Goal: Information Seeking & Learning: Check status

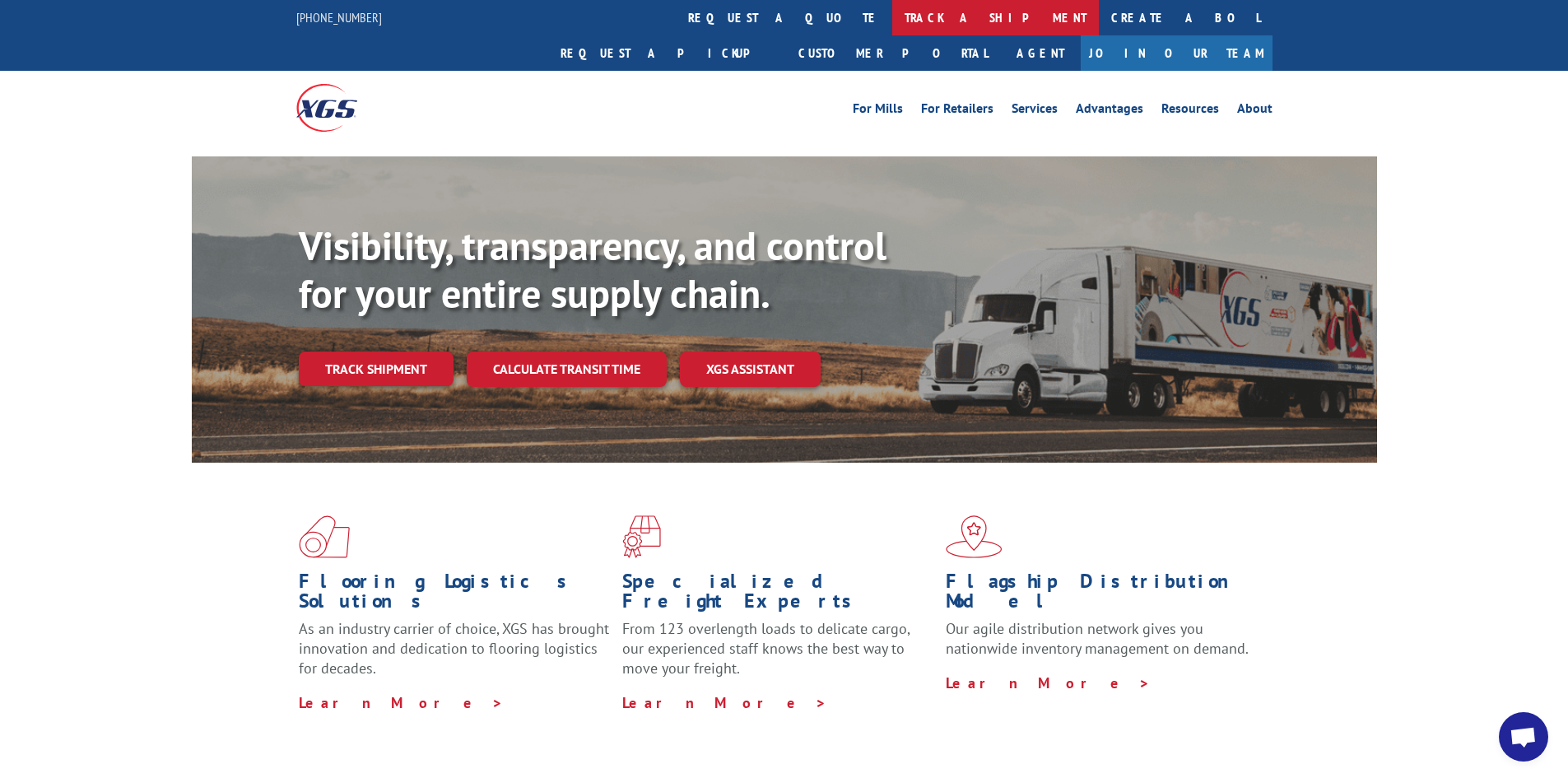
click at [892, 14] on link "track a shipment" at bounding box center [996, 18] width 207 height 36
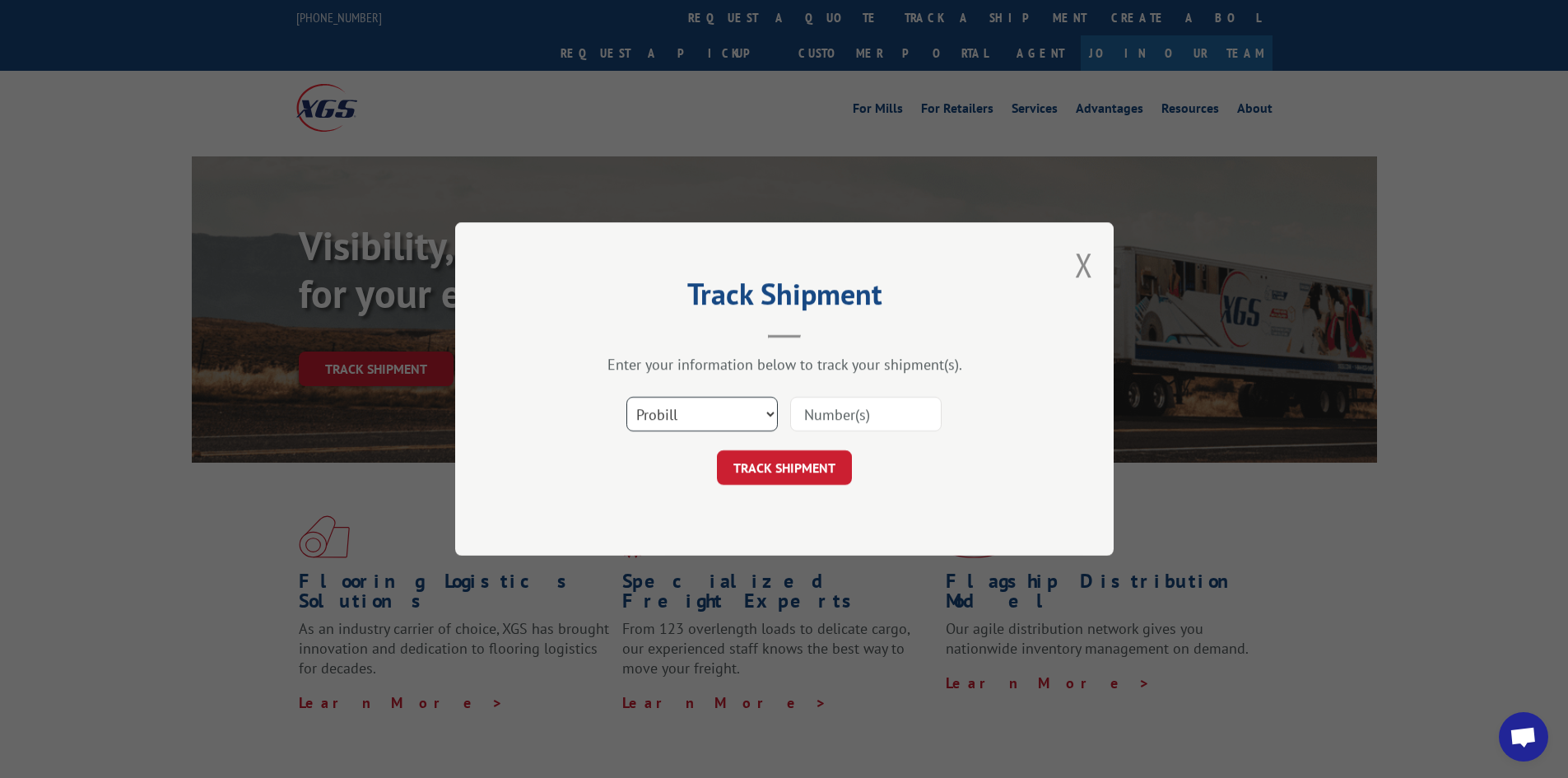
click at [772, 417] on select "Select category... Probill BOL PO" at bounding box center [702, 414] width 152 height 35
select select "bol"
click at [626, 397] on select "Select category... Probill BOL PO" at bounding box center [702, 414] width 152 height 35
paste input "242908"
type input "242908"
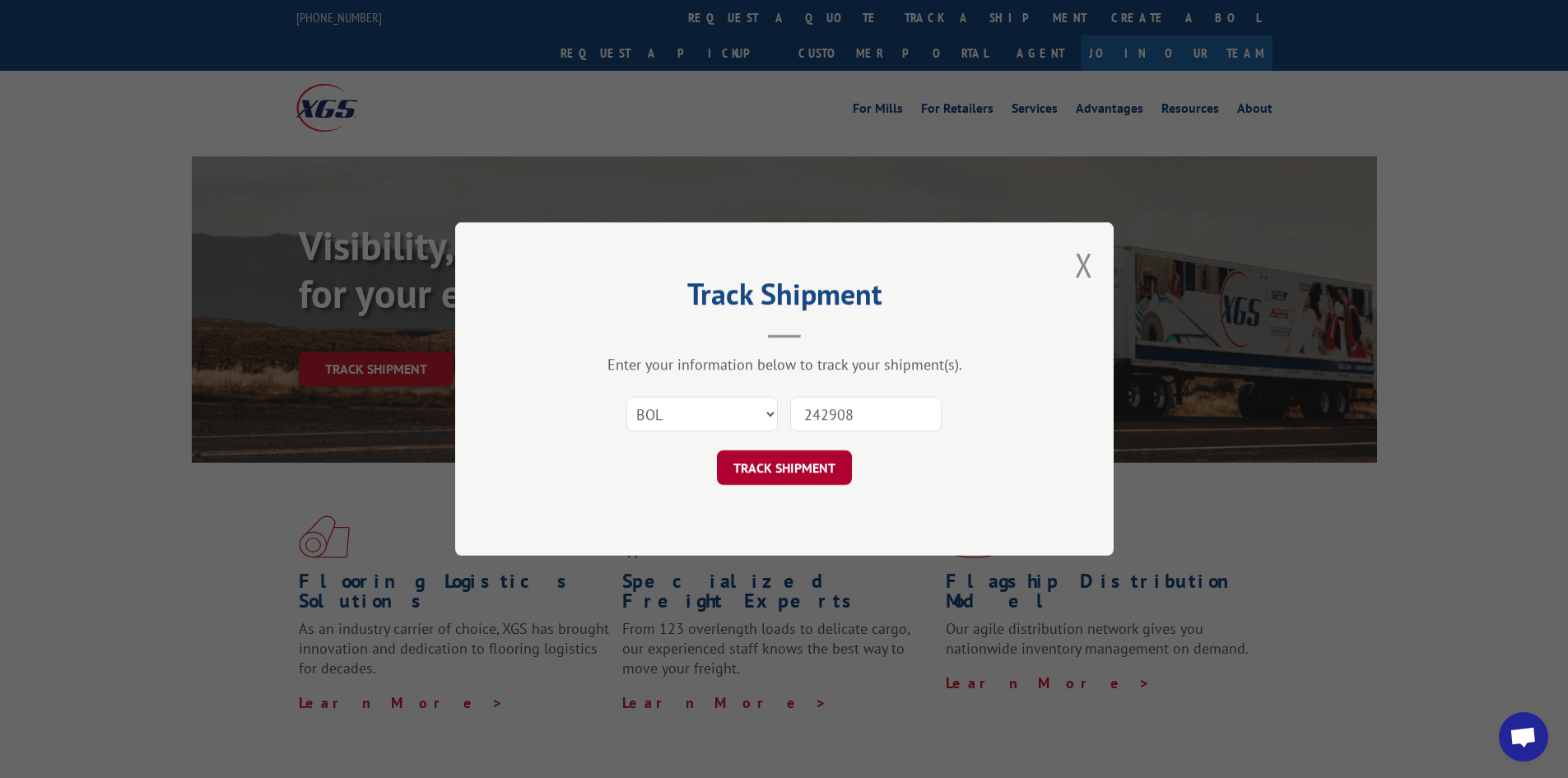
click at [799, 466] on button "TRACK SHIPMENT" at bounding box center [784, 467] width 135 height 35
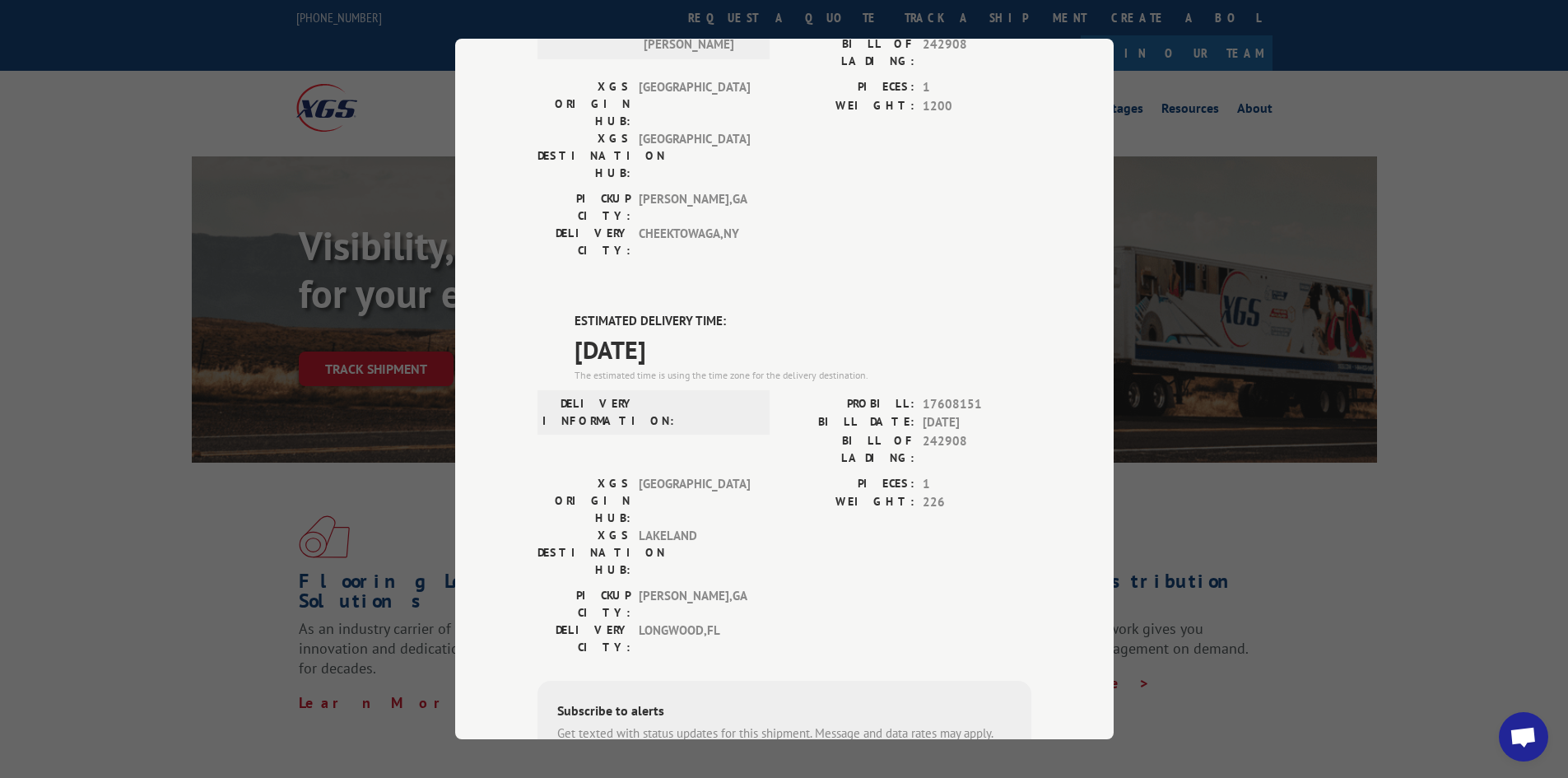
scroll to position [247, 0]
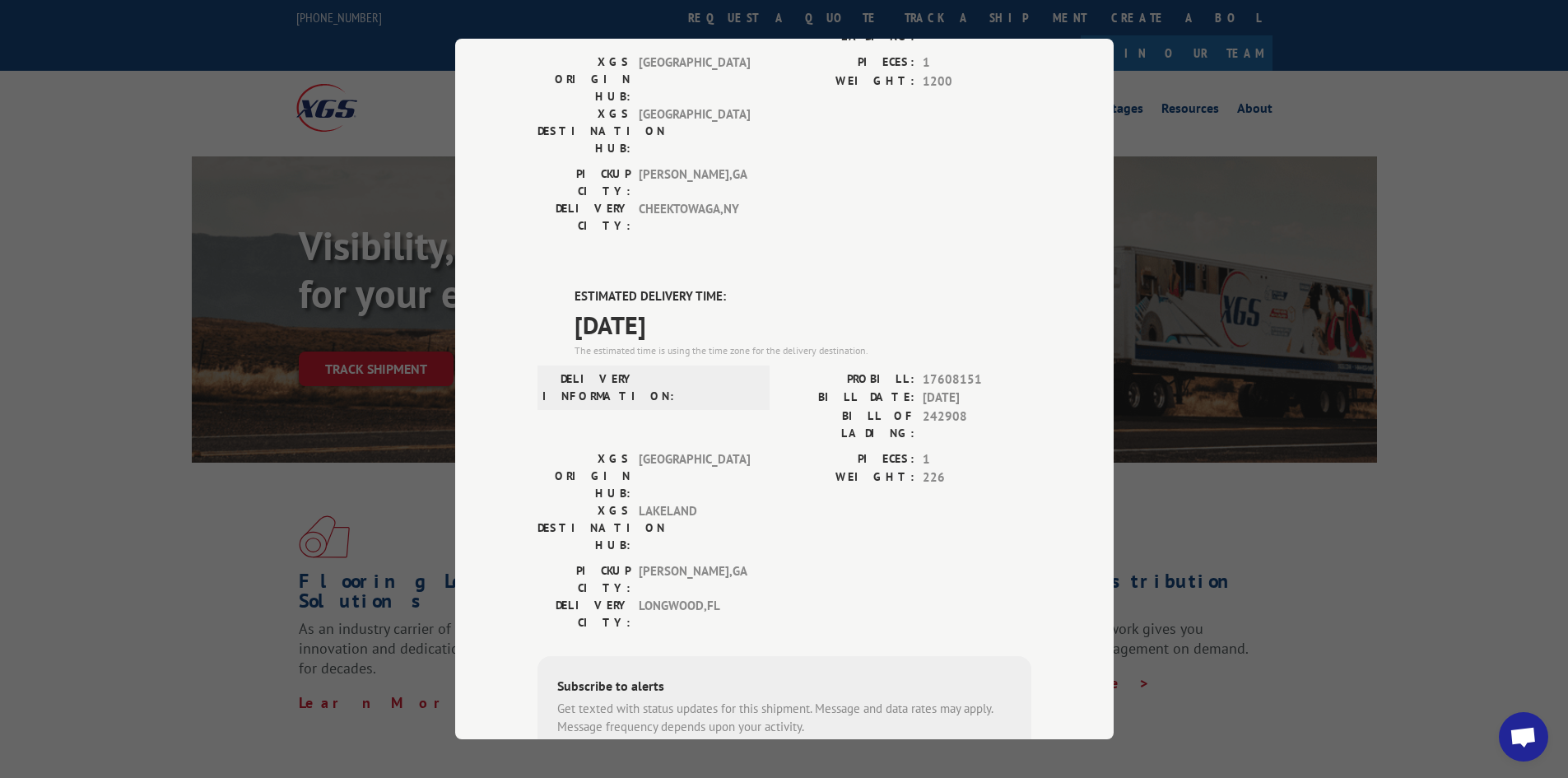
click at [648, 759] on input "+1 (___) ___-____" at bounding box center [642, 776] width 156 height 35
type input "[PHONE_NUMBER]"
click at [747, 759] on button "SUBSCRIBE" at bounding box center [781, 776] width 96 height 35
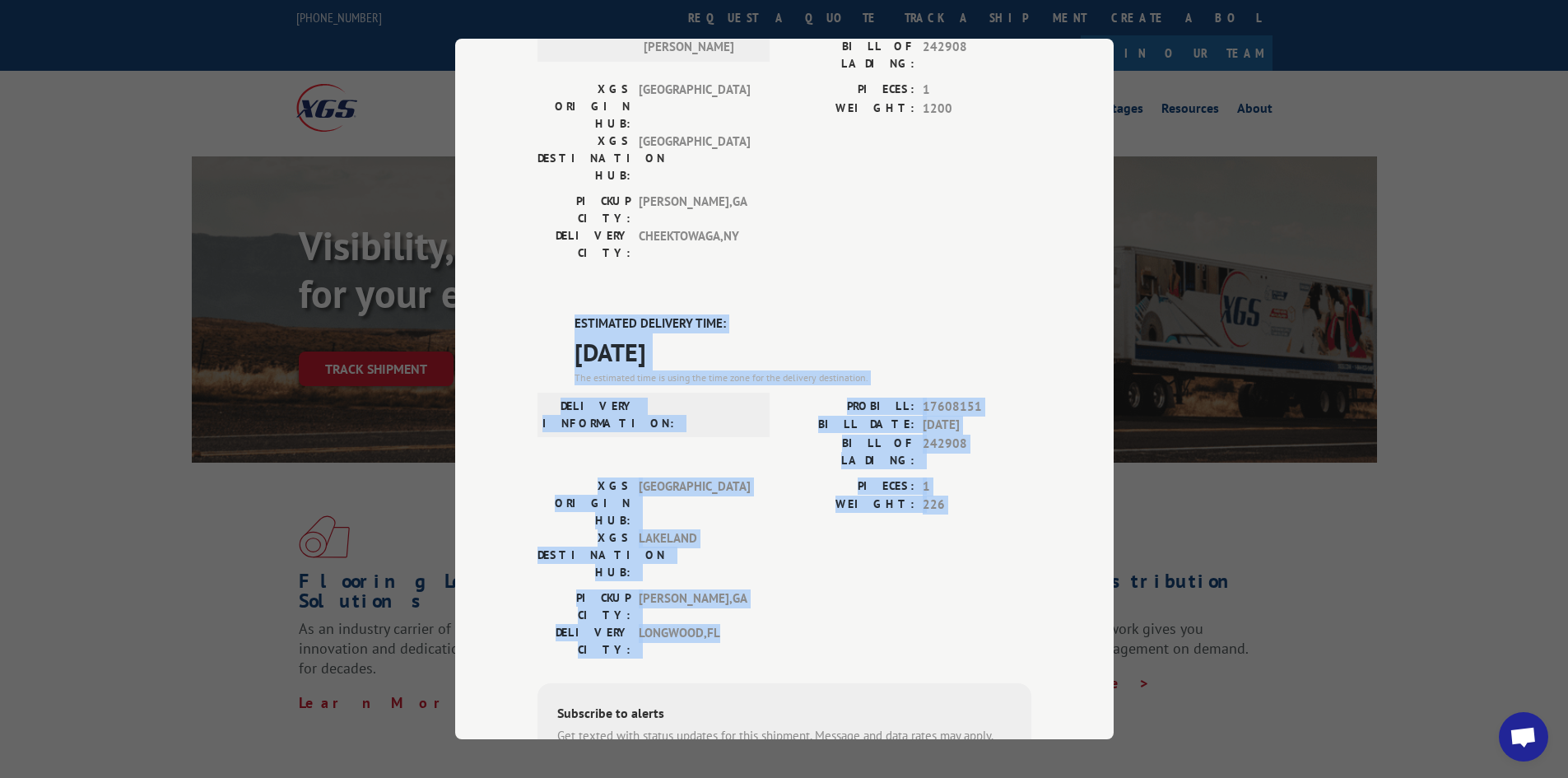
drag, startPoint x: 570, startPoint y: 230, endPoint x: 812, endPoint y: 460, distance: 333.9
click at [812, 460] on div "ESTIMATED DELIVERY TIME: [DATE] The estimated time is using the time zone for t…" at bounding box center [784, 565] width 494 height 502
copy div "ESTIMATED DELIVERY TIME: [DATE] The estimated time is using the time zone for t…"
